Goal: Task Accomplishment & Management: Complete application form

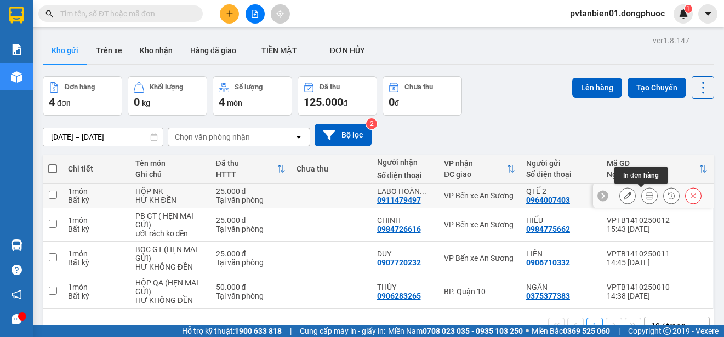
click at [645, 192] on icon at bounding box center [649, 196] width 8 height 8
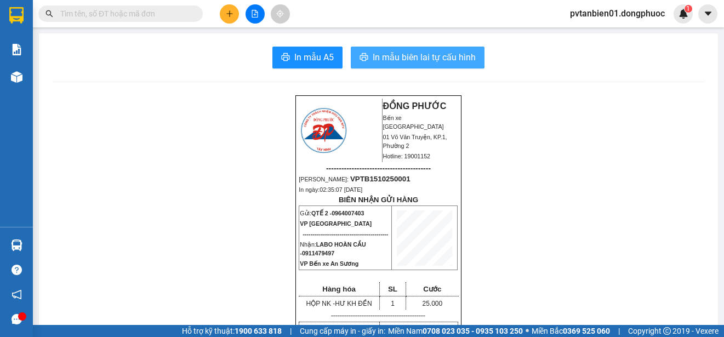
click at [415, 59] on span "In mẫu biên lai tự cấu hình" at bounding box center [424, 57] width 103 height 14
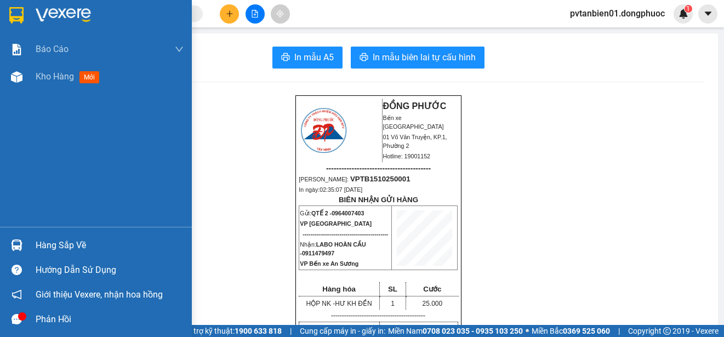
click at [7, 14] on div at bounding box center [16, 14] width 19 height 19
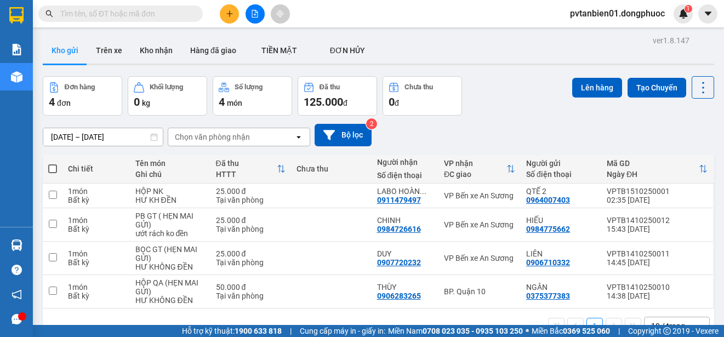
click at [227, 20] on button at bounding box center [229, 13] width 19 height 19
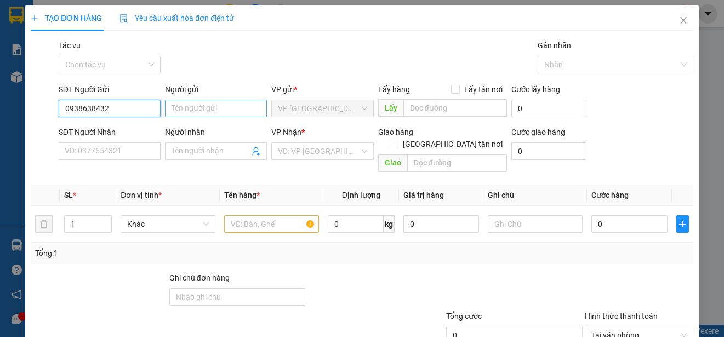
type input "0938638432"
click at [190, 116] on input "Người gửi" at bounding box center [216, 109] width 102 height 18
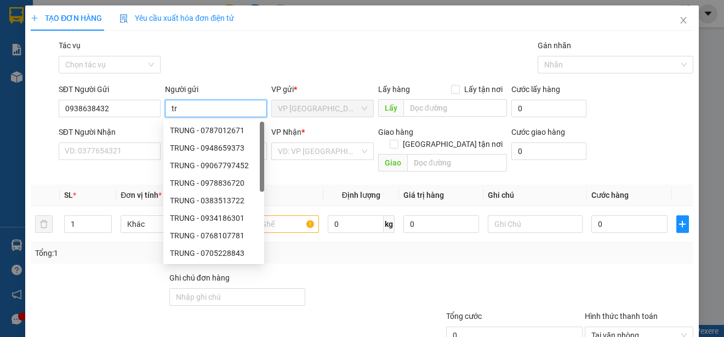
type input "t"
type input "TRUNG"
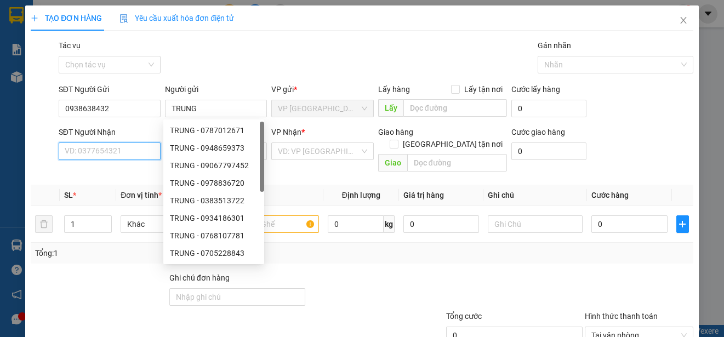
click at [117, 146] on input "SĐT Người Nhận" at bounding box center [110, 151] width 102 height 18
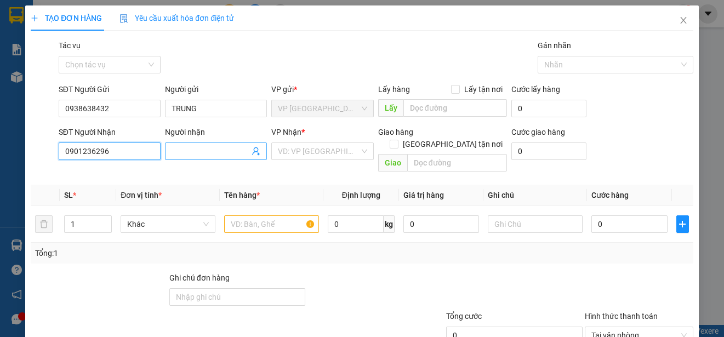
type input "0901236296"
click at [192, 146] on input "Người nhận" at bounding box center [210, 151] width 78 height 12
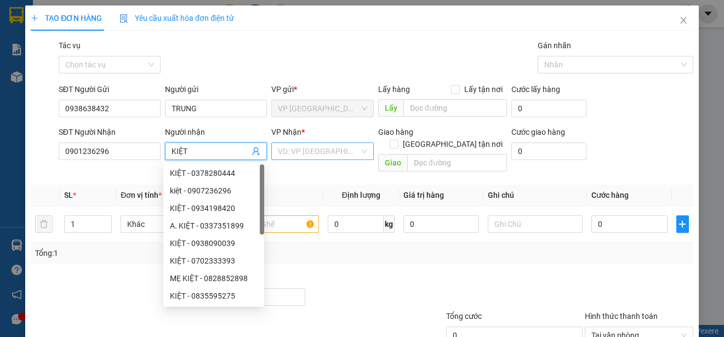
type input "KIỆT"
click at [291, 154] on input "search" at bounding box center [318, 151] width 81 height 16
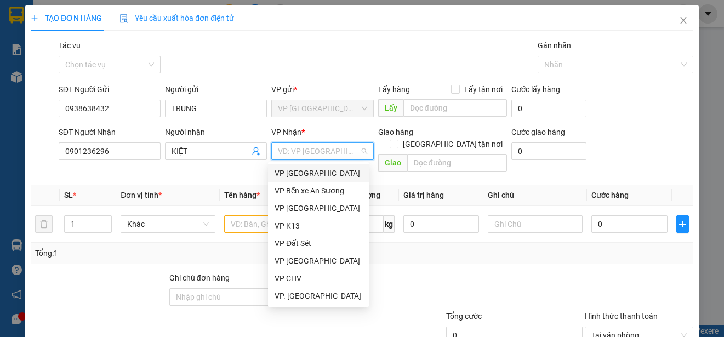
type input "A"
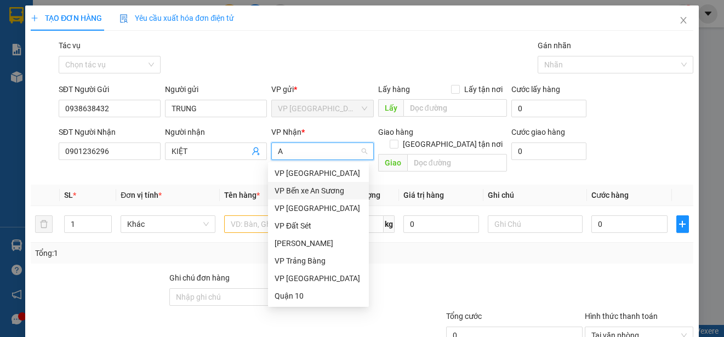
click at [322, 190] on div "VP Bến xe An Sương" at bounding box center [318, 191] width 88 height 12
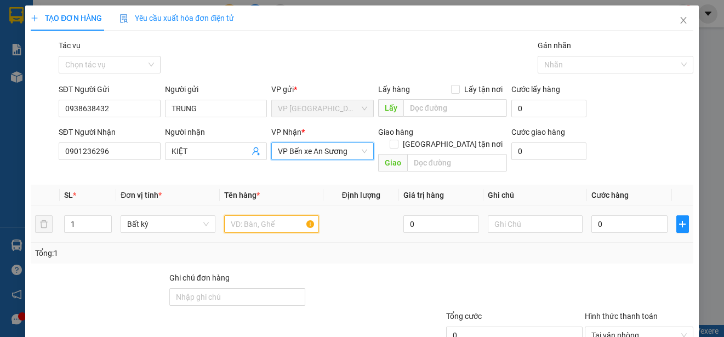
click at [265, 215] on input "text" at bounding box center [271, 224] width 95 height 18
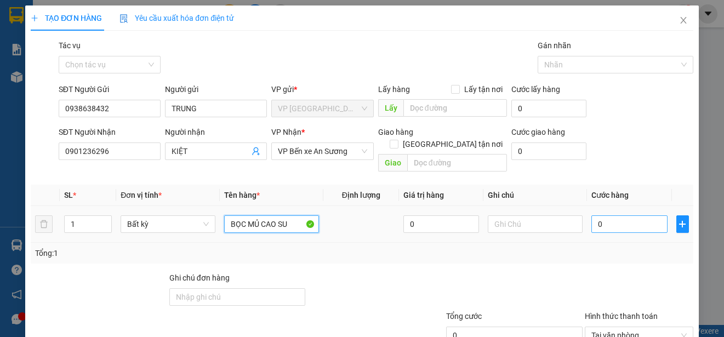
type input "BỌC MỦ CAO SU"
click at [612, 215] on input "0" at bounding box center [629, 224] width 76 height 18
type input "2"
type input "25"
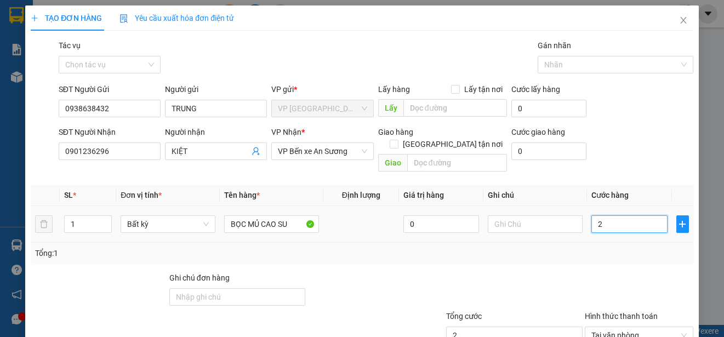
type input "25"
click at [592, 215] on input "25" at bounding box center [629, 224] width 76 height 18
click at [590, 247] on div "Tổng: 1" at bounding box center [362, 253] width 654 height 12
type input "25.000"
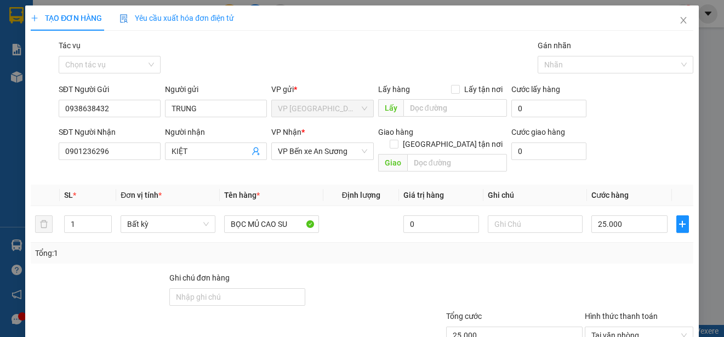
scroll to position [68, 0]
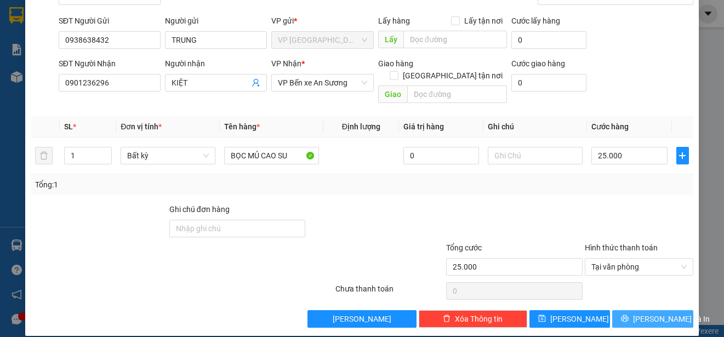
click at [634, 310] on button "[PERSON_NAME] và In" at bounding box center [652, 319] width 81 height 18
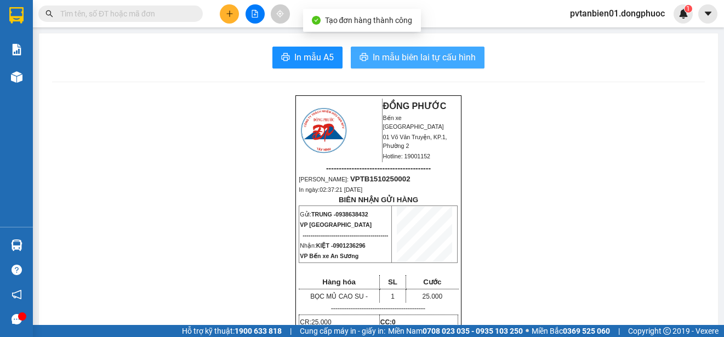
click at [403, 64] on span "In mẫu biên lai tự cấu hình" at bounding box center [424, 57] width 103 height 14
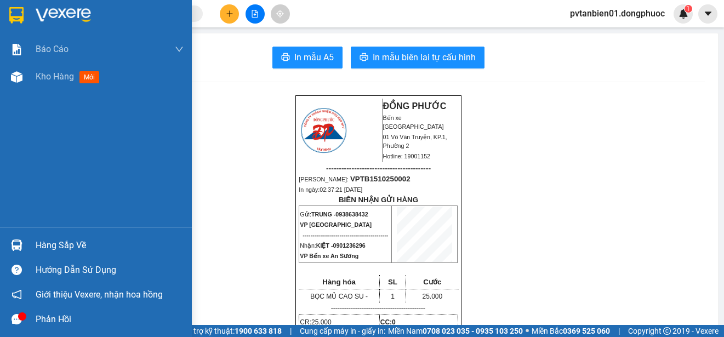
click at [16, 15] on img at bounding box center [16, 15] width 14 height 16
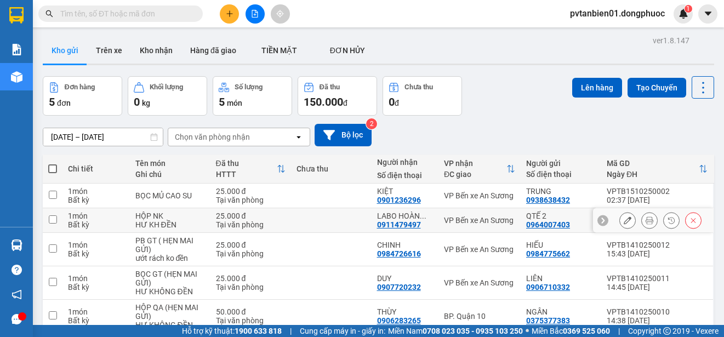
scroll to position [53, 0]
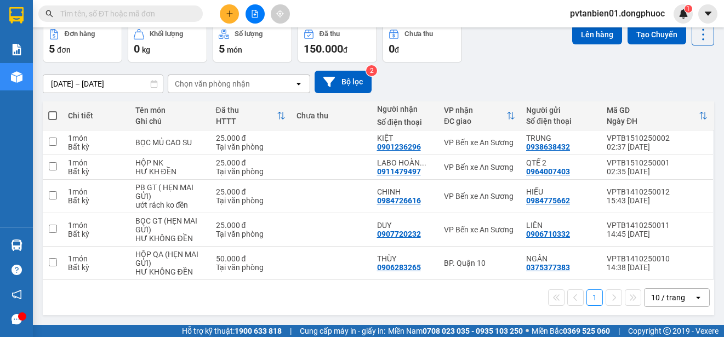
click at [505, 81] on div "[DATE] – [DATE] Press the down arrow key to interact with the calendar and sele…" at bounding box center [378, 82] width 671 height 22
click at [518, 51] on div "Đơn hàng 5 đơn Khối lượng 0 kg Số lượng 5 món Đã thu 150.000 đ Chưa thu 0 đ Lên…" at bounding box center [378, 42] width 671 height 39
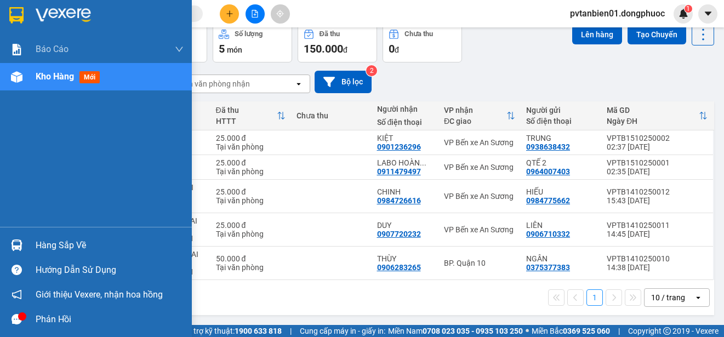
click at [32, 248] on div "Hàng sắp về" at bounding box center [96, 245] width 192 height 25
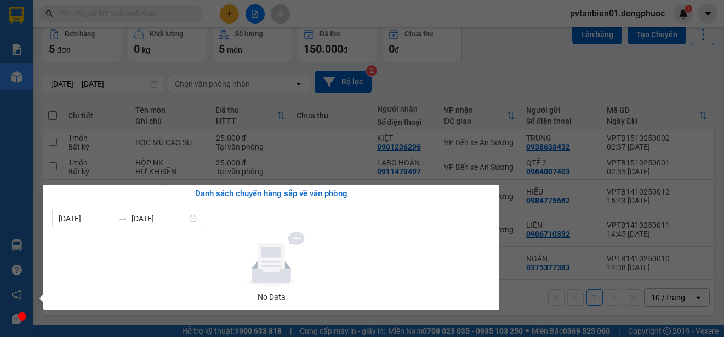
click at [431, 105] on section "Kết quả tìm kiếm ( 0 ) Bộ lọc Ngày tạo đơn gần nhất No Data pvtanbien01.dongphu…" at bounding box center [362, 168] width 724 height 337
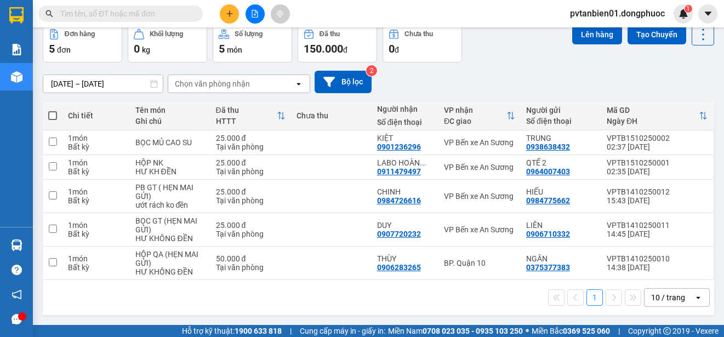
click at [516, 51] on div "Đơn hàng 5 đơn Khối lượng 0 kg Số lượng 5 món Đã thu 150.000 đ Chưa thu 0 đ Lên…" at bounding box center [378, 42] width 671 height 39
